Goal: Find specific page/section: Find specific page/section

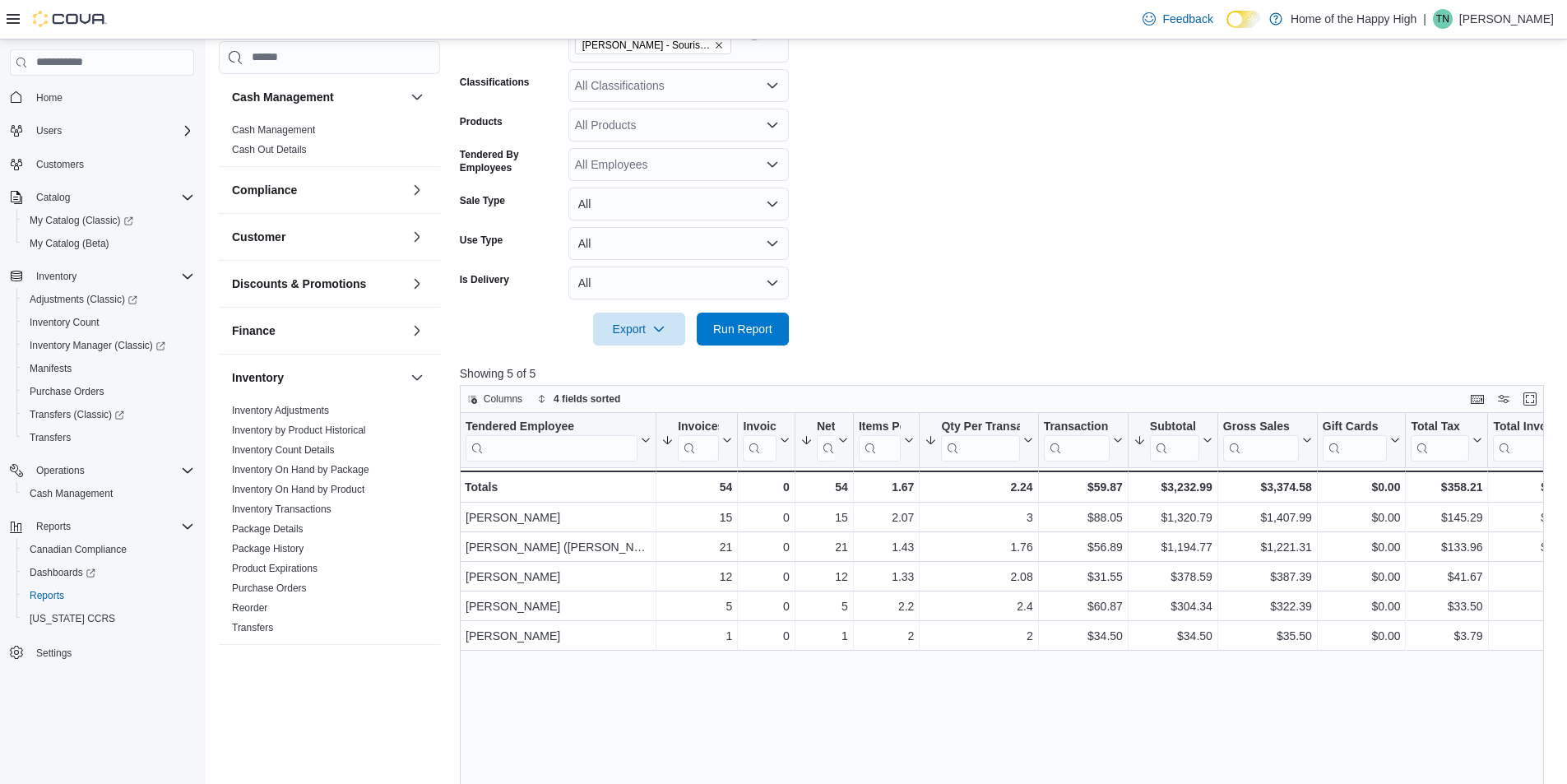
scroll to position [656, 0]
